Goal: Task Accomplishment & Management: Manage account settings

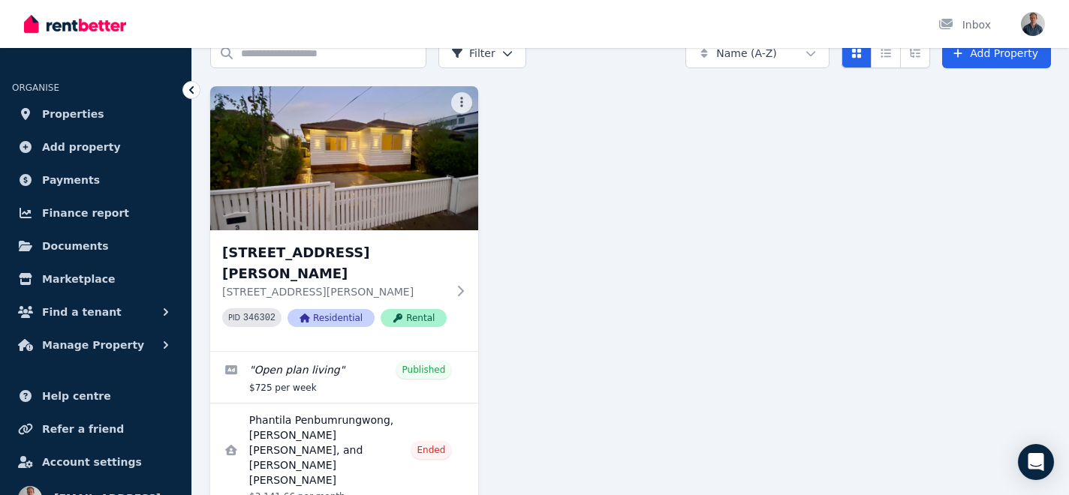
scroll to position [89, 0]
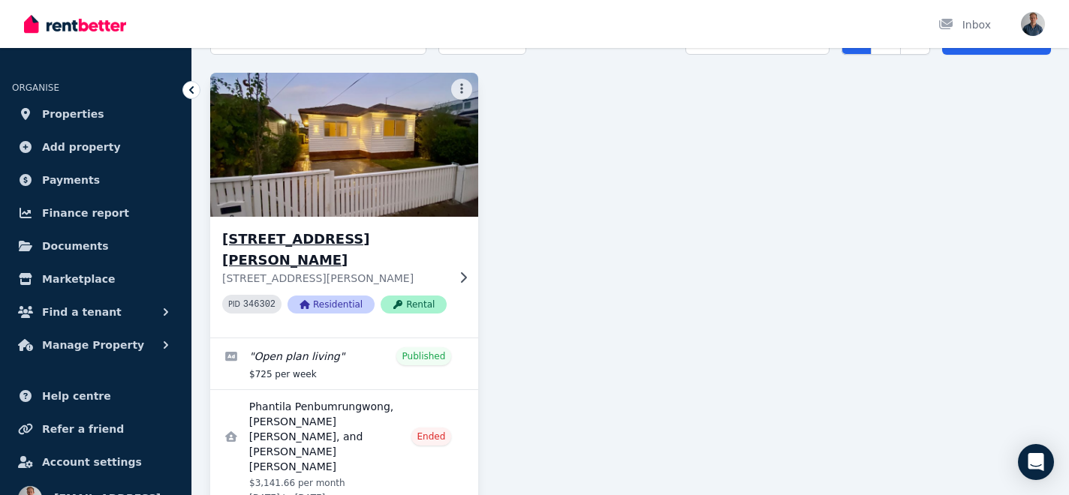
click at [336, 239] on h3 "[STREET_ADDRESS][PERSON_NAME]" at bounding box center [334, 250] width 224 height 42
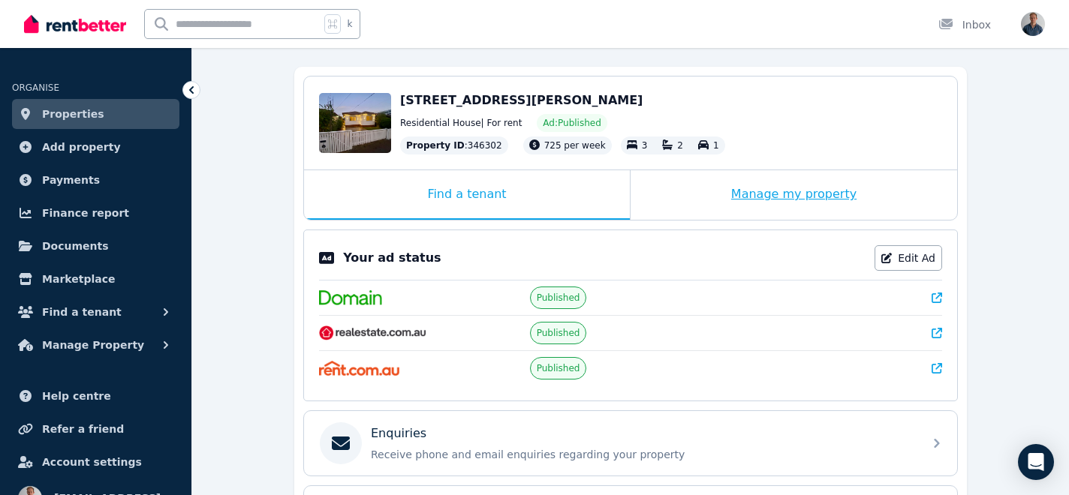
scroll to position [143, 0]
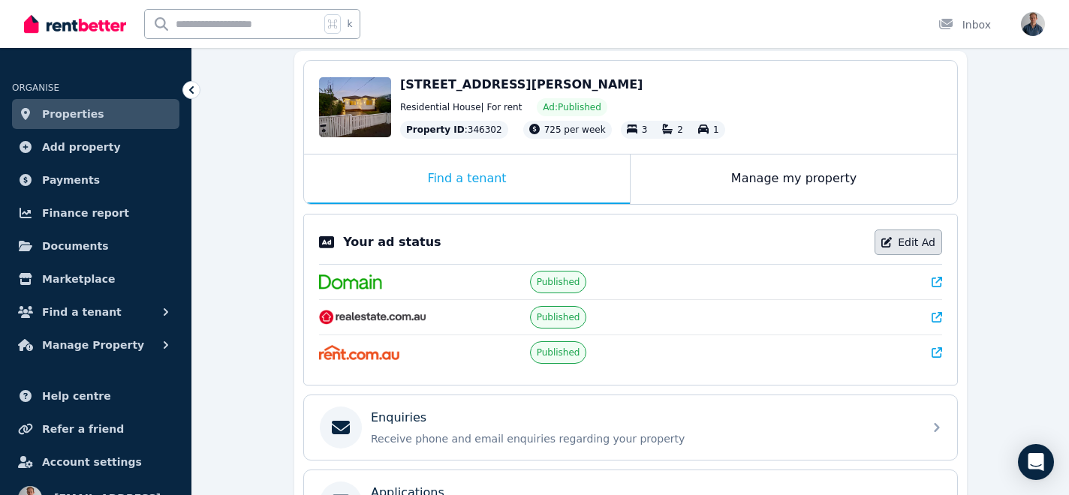
click at [896, 248] on link "Edit Ad" at bounding box center [908, 243] width 68 height 26
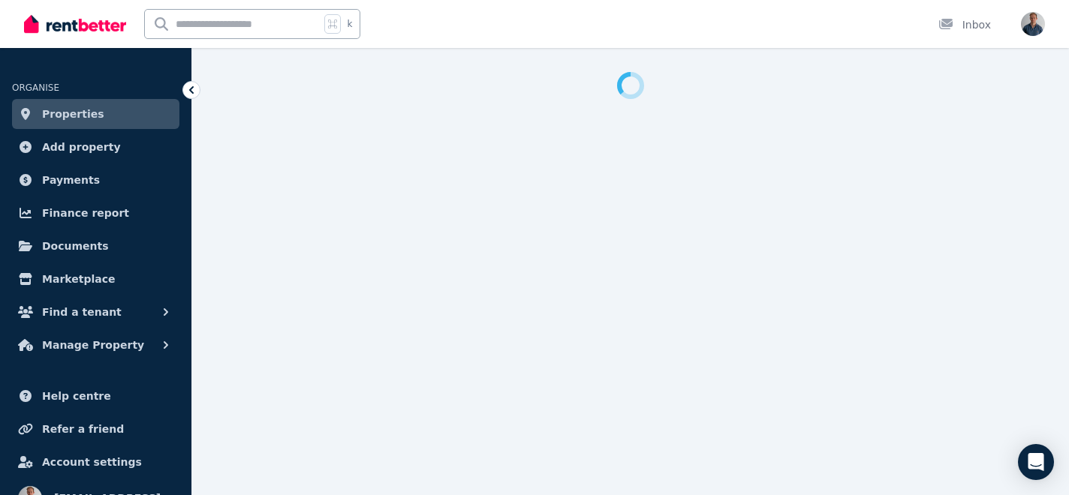
select select "***"
select select "**********"
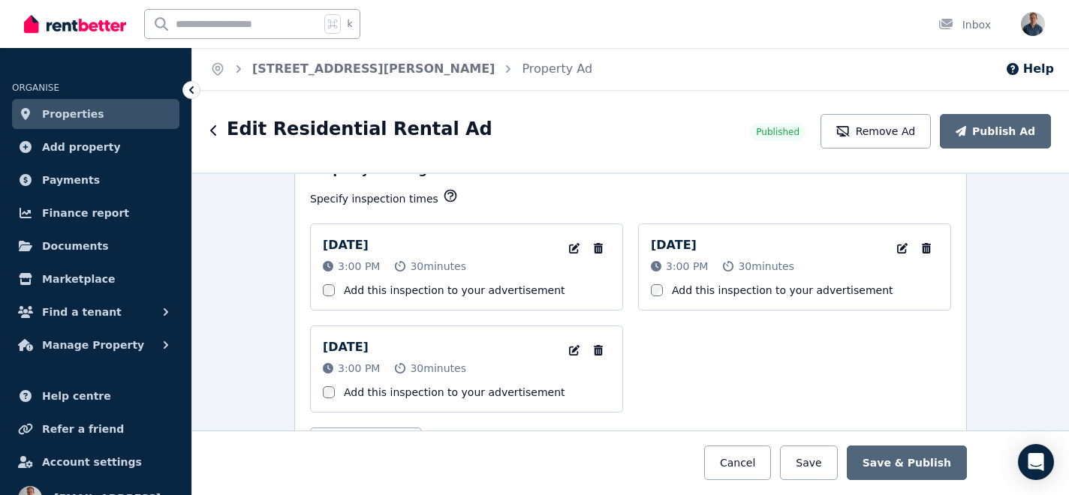
scroll to position [2662, 0]
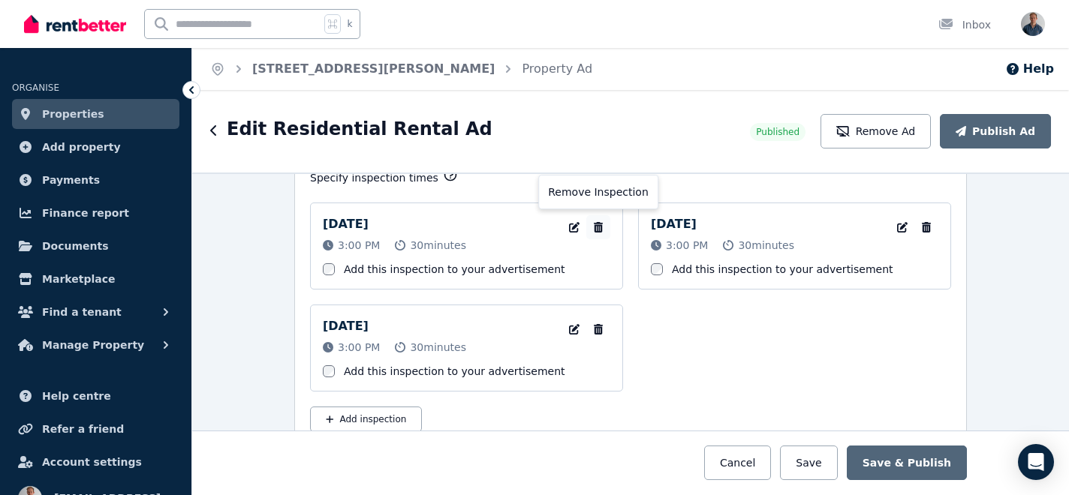
click at [602, 227] on icon "button" at bounding box center [598, 227] width 15 height 11
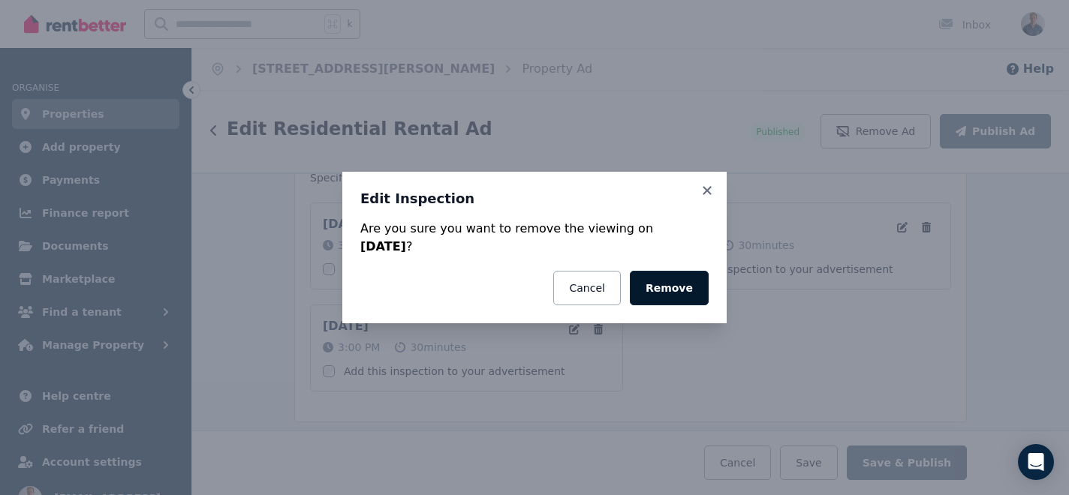
click at [651, 292] on button "Remove" at bounding box center [669, 288] width 79 height 35
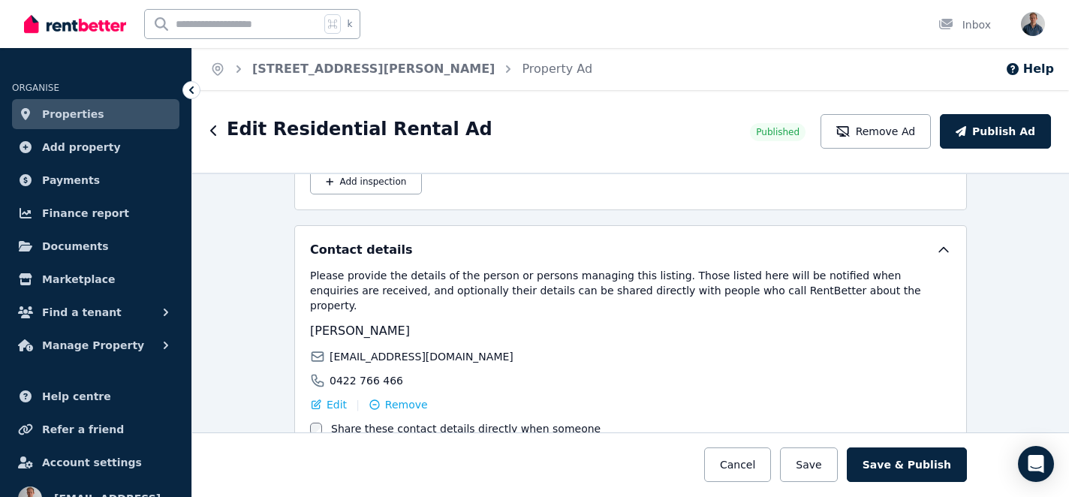
scroll to position [2886, 0]
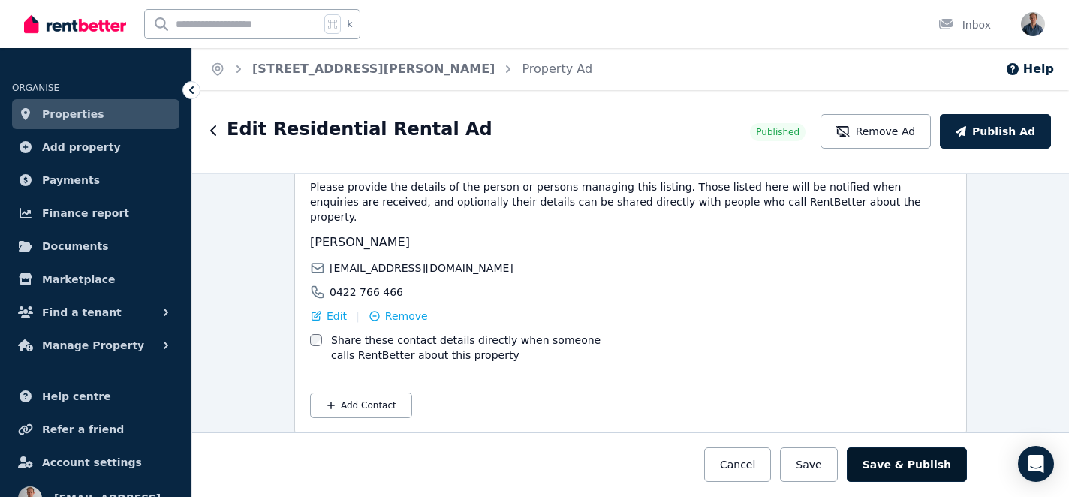
click at [921, 466] on button "Save & Publish" at bounding box center [907, 464] width 120 height 35
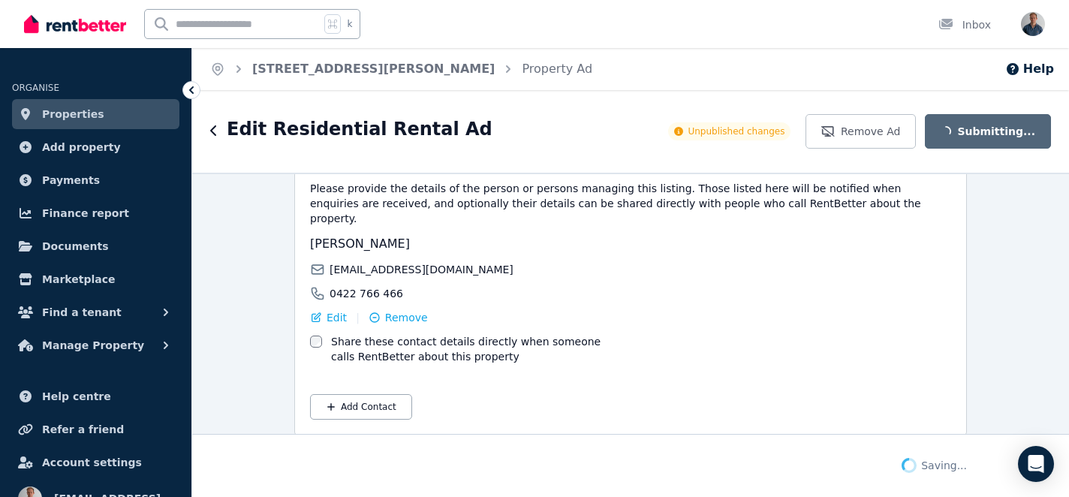
scroll to position [3003, 0]
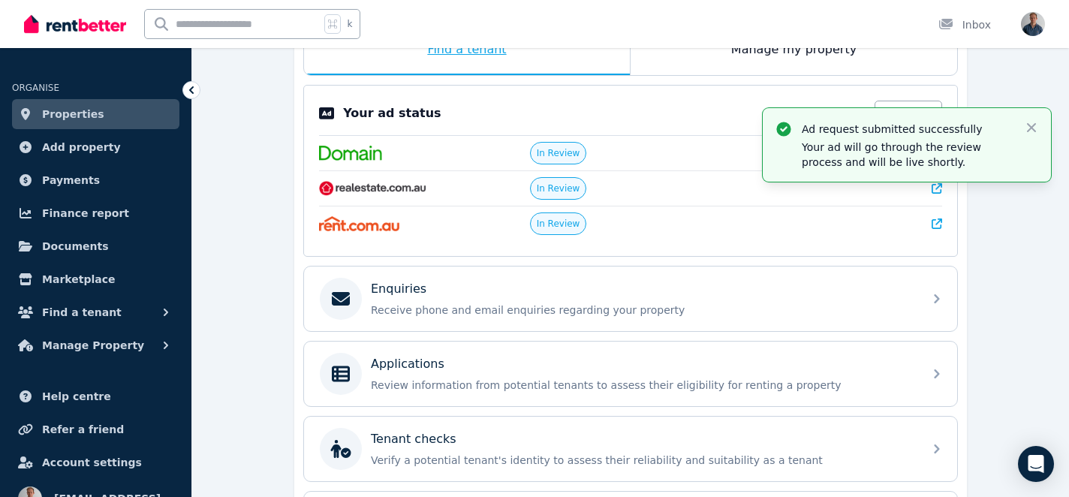
scroll to position [295, 0]
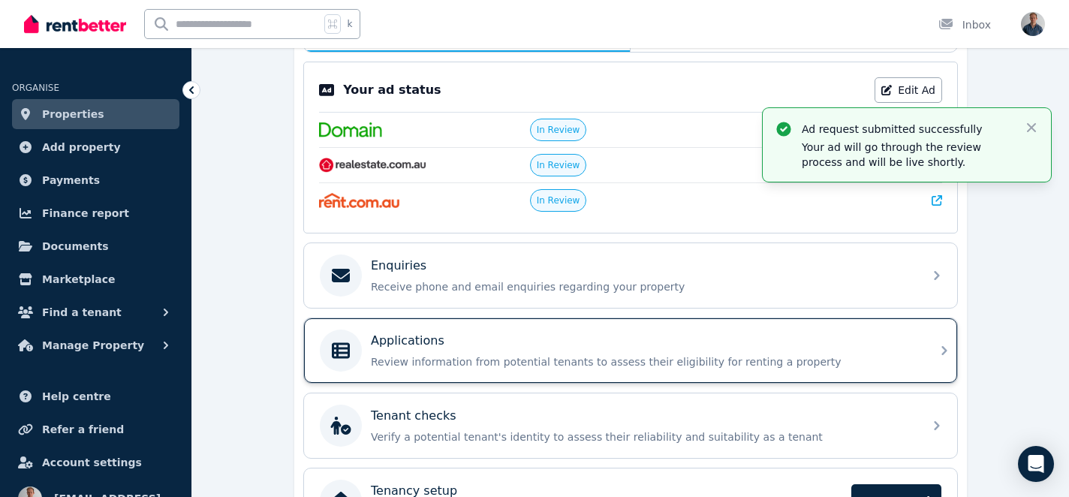
click at [460, 335] on div "Applications" at bounding box center [642, 341] width 543 height 18
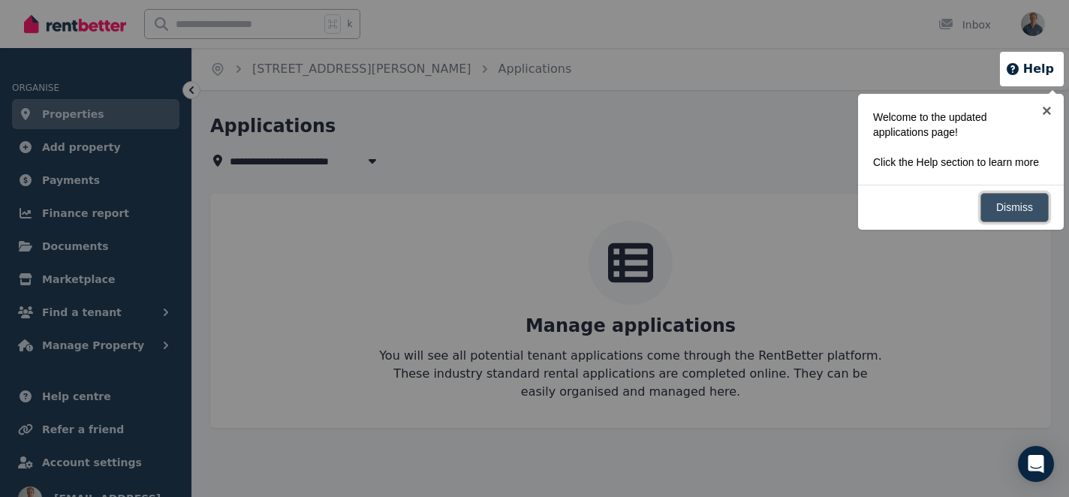
click at [1008, 222] on link "Dismiss" at bounding box center [1014, 207] width 68 height 29
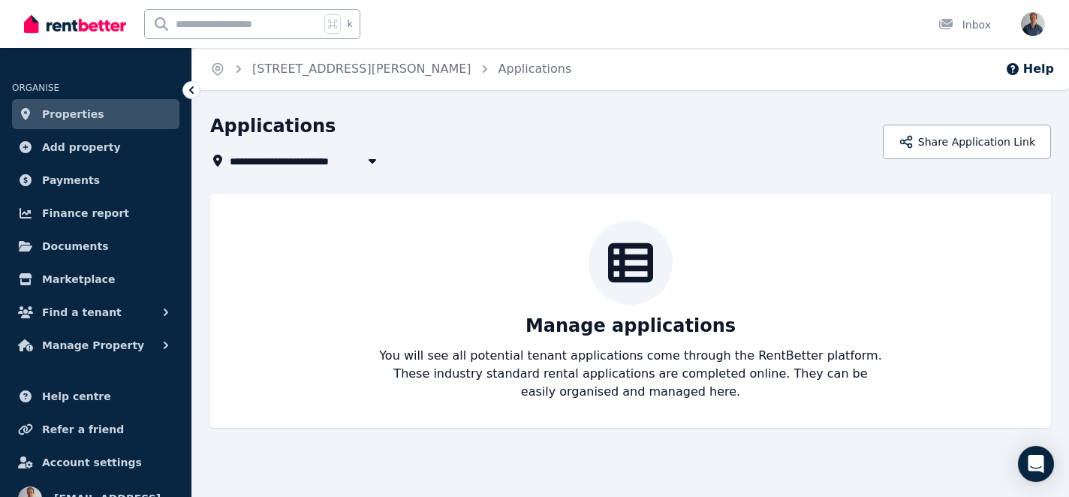
click at [68, 116] on span "Properties" at bounding box center [73, 114] width 62 height 18
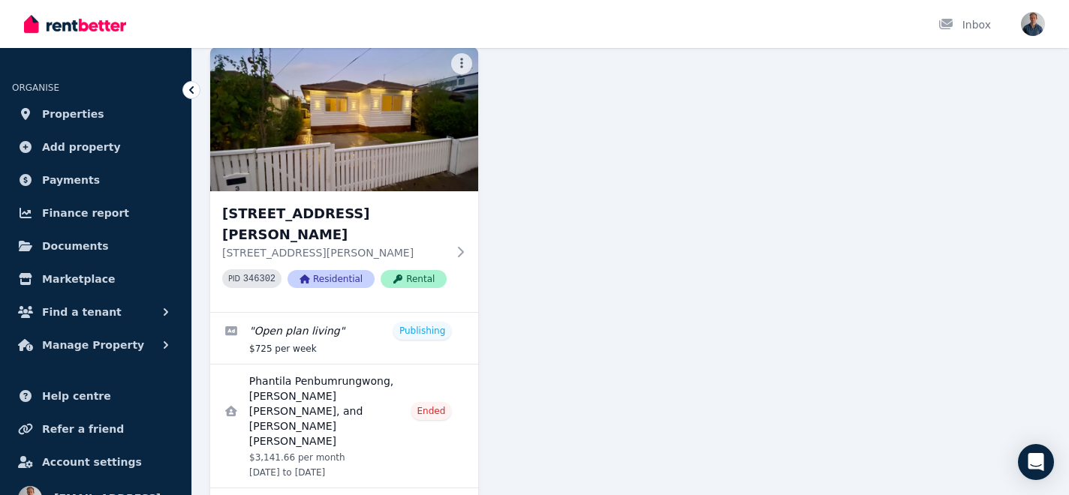
scroll to position [120, 0]
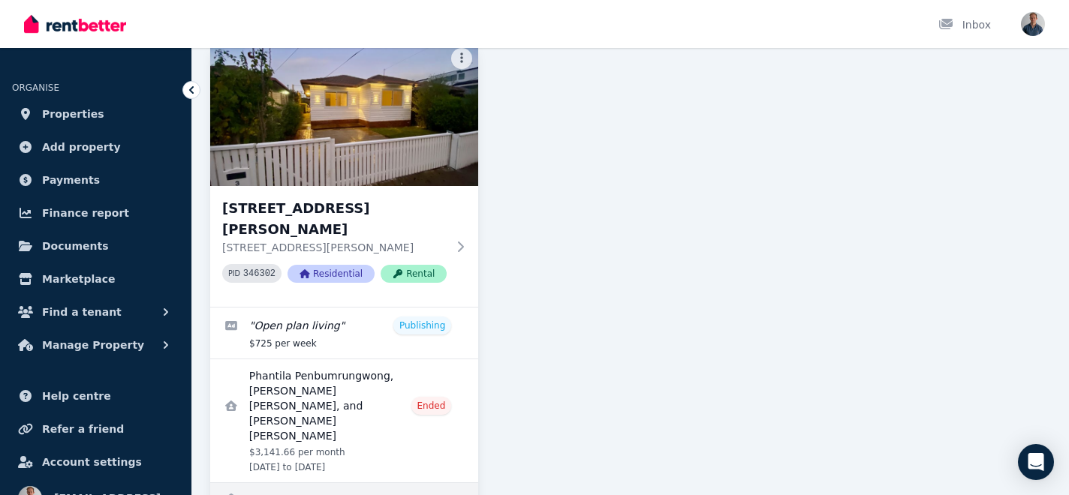
click at [286, 483] on link "Enquiries for 3 Dudley Street, Footscray" at bounding box center [344, 501] width 268 height 36
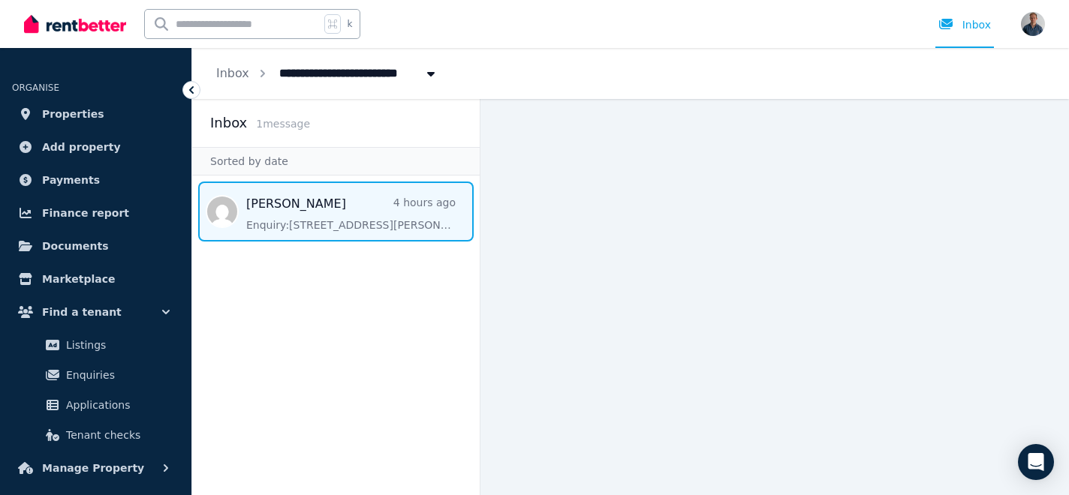
click at [354, 212] on span "Message list" at bounding box center [335, 212] width 287 height 60
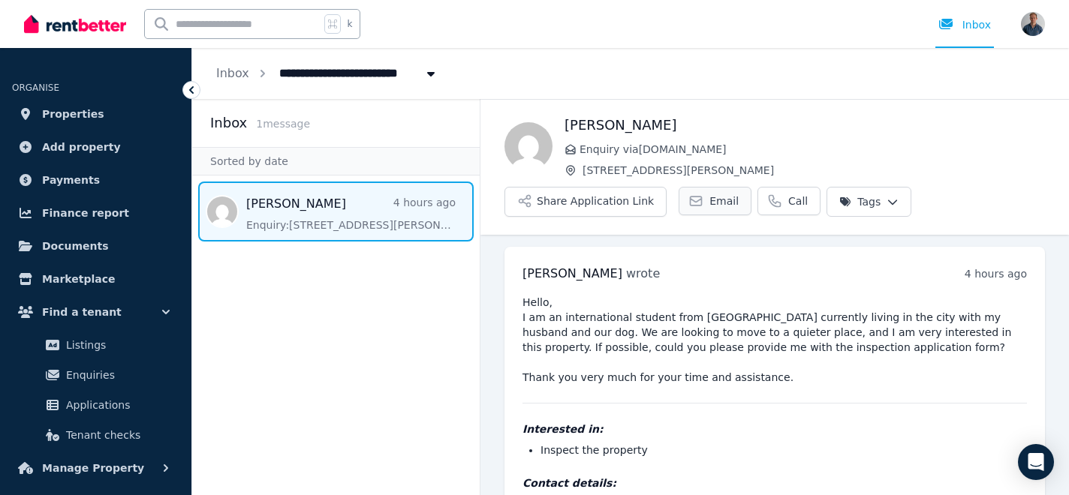
click at [701, 206] on link "Email" at bounding box center [715, 201] width 73 height 29
